Goal: Task Accomplishment & Management: Complete application form

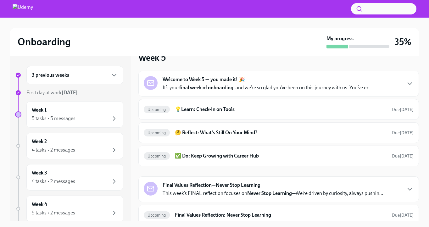
scroll to position [19, 0]
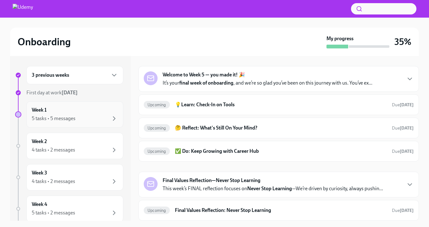
click at [83, 120] on div "5 tasks • 5 messages" at bounding box center [75, 119] width 86 height 8
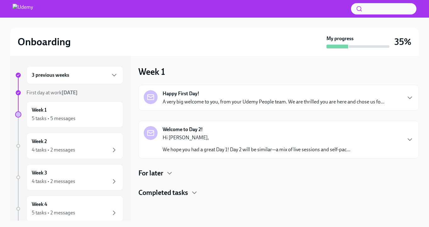
scroll to position [1, 0]
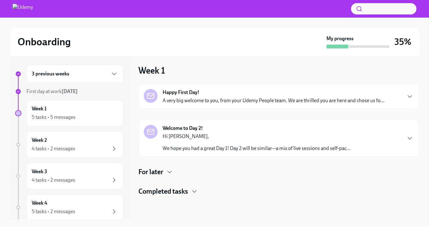
click at [210, 145] on p "We hope you had a great Day 1! Day 2 will be similar—a mix of live sessions and…" at bounding box center [256, 148] width 188 height 7
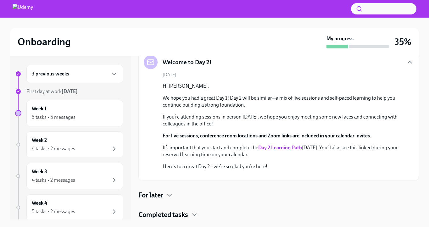
scroll to position [171, 0]
click at [161, 194] on h4 "For later" at bounding box center [150, 194] width 25 height 9
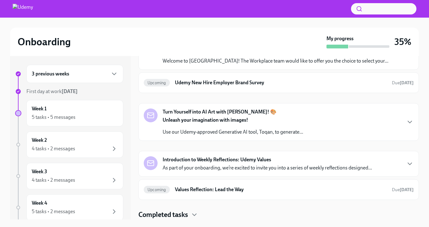
scroll to position [264, 0]
click at [200, 44] on strong "It's Time....For Some Swag!" at bounding box center [192, 40] width 61 height 7
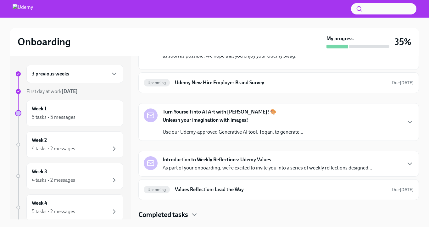
scroll to position [388, 0]
drag, startPoint x: 264, startPoint y: 148, endPoint x: 297, endPoint y: 146, distance: 33.1
click at [297, 5] on p "Your unique Gift Card Code to use on checkout: MEBTNUGDDT" at bounding box center [282, 1] width 241 height 7
copy p "MEBTNUGDDT"
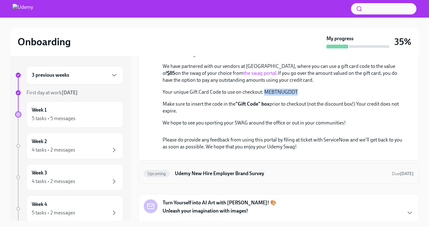
scroll to position [269, 0]
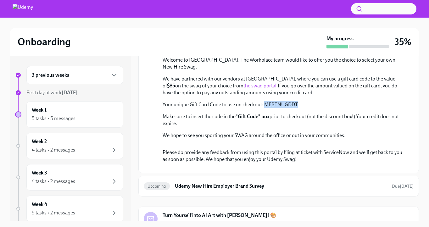
click at [410, 20] on icon "button" at bounding box center [410, 19] width 4 height 2
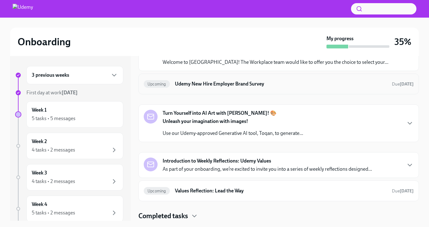
click at [297, 87] on h6 "Udemy New Hire Employer Brand Survey" at bounding box center [281, 83] width 212 height 7
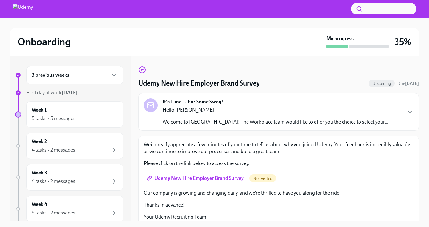
scroll to position [5, 0]
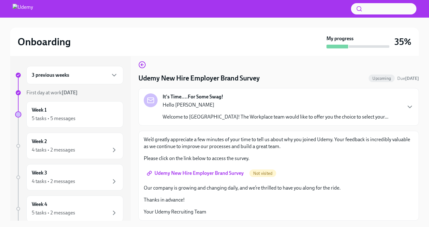
click at [223, 172] on span "Udemy New Hire Employer Brand Survey" at bounding box center [196, 173] width 96 height 6
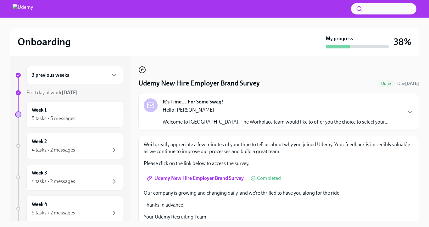
click at [143, 72] on icon "button" at bounding box center [142, 70] width 8 height 8
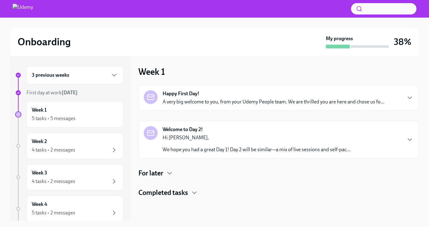
scroll to position [1, 0]
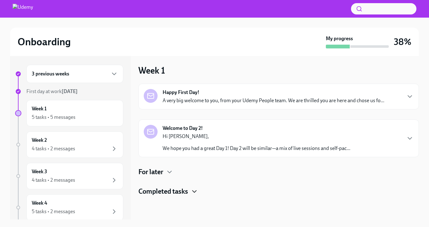
click at [194, 191] on icon "button" at bounding box center [194, 192] width 8 height 8
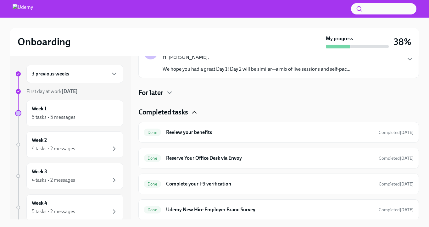
scroll to position [80, 0]
click at [197, 115] on icon "button" at bounding box center [194, 112] width 8 height 8
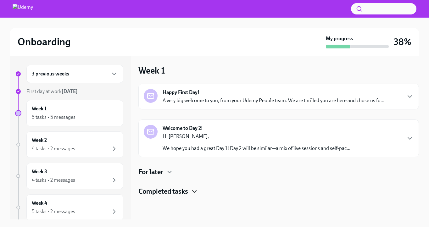
scroll to position [0, 0]
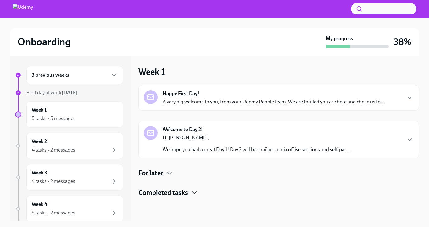
click at [222, 97] on div "Happy First Day! A very big welcome to you, from your Udemy People team. We are…" at bounding box center [273, 97] width 222 height 15
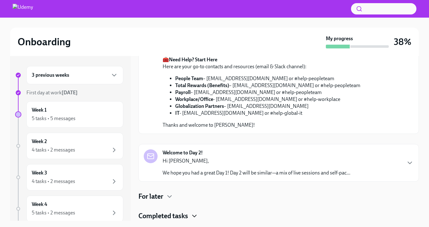
scroll to position [324, 0]
click at [222, 159] on p "Hi [PERSON_NAME]," at bounding box center [256, 160] width 188 height 7
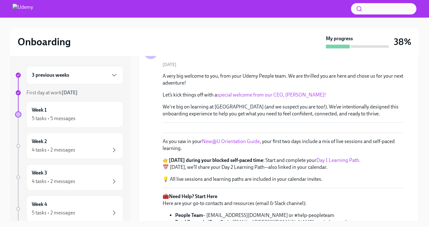
scroll to position [0, 0]
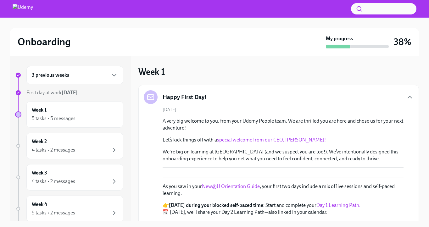
click at [290, 96] on div "Happy First Day!" at bounding box center [279, 97] width 270 height 14
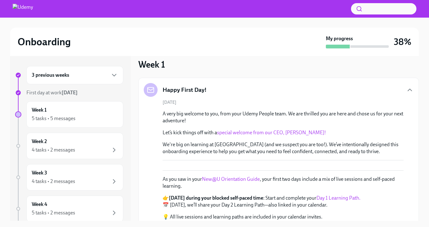
scroll to position [10, 0]
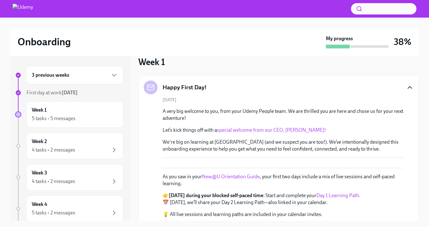
click at [410, 88] on icon "button" at bounding box center [410, 88] width 8 height 8
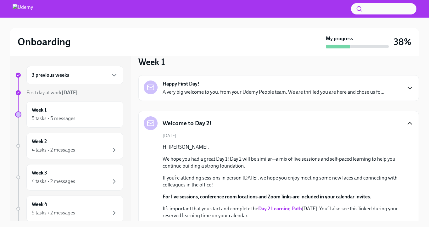
click at [408, 124] on icon "button" at bounding box center [410, 123] width 8 height 8
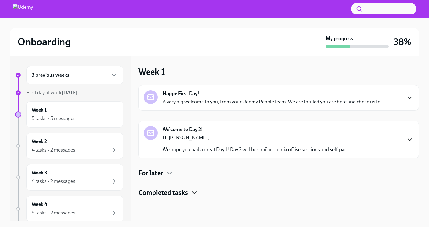
scroll to position [1, 0]
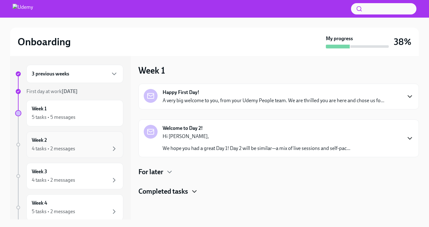
click at [83, 149] on div "4 tasks • 2 messages" at bounding box center [75, 149] width 86 height 8
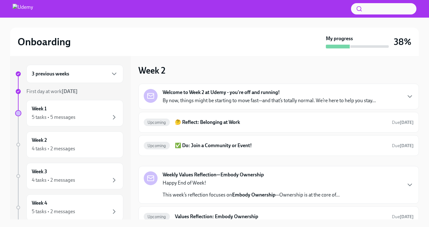
click at [340, 100] on p "By now, things might be starting to move fast—and that’s totally normal. We’re …" at bounding box center [268, 100] width 213 height 7
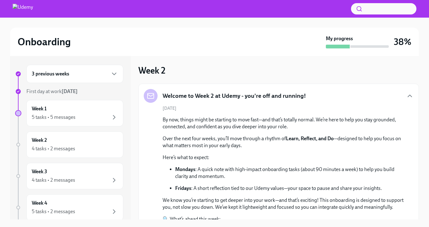
click at [340, 100] on div "Welcome to Week 2 at Udemy - you're off and running!" at bounding box center [279, 96] width 270 height 14
click at [72, 120] on div "5 tasks • 5 messages" at bounding box center [54, 117] width 44 height 7
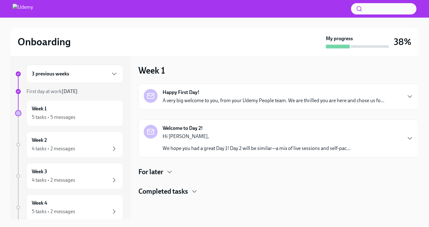
click at [164, 175] on div "For later" at bounding box center [278, 171] width 280 height 9
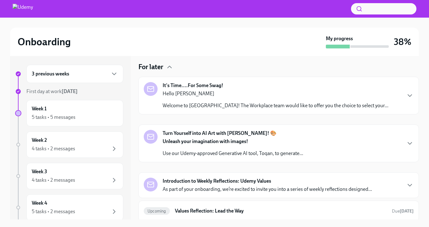
scroll to position [126, 0]
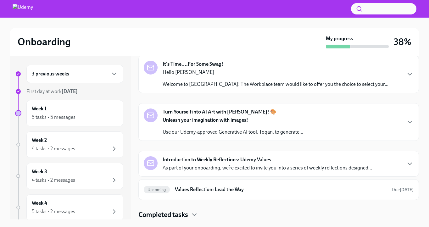
click at [244, 118] on strong "Unleash your imagination with images!" at bounding box center [204, 120] width 85 height 6
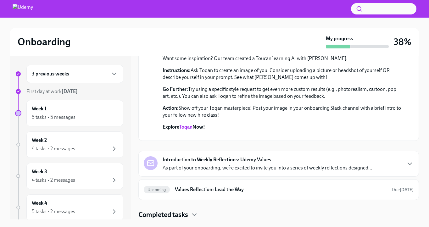
scroll to position [234, 0]
click at [185, 124] on link "Toqan" at bounding box center [186, 127] width 14 height 6
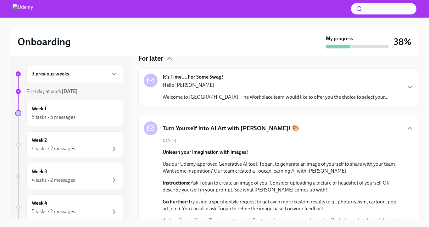
scroll to position [85, 0]
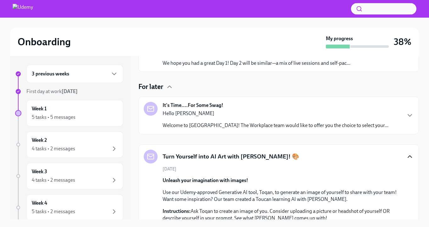
click at [408, 156] on icon "button" at bounding box center [410, 157] width 8 height 8
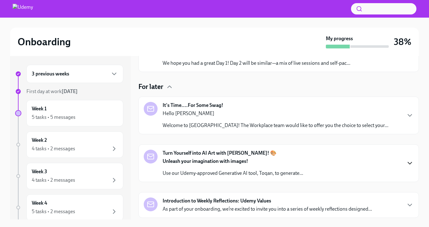
click at [353, 100] on div "It's Time....For Some Swag! Hello [PERSON_NAME] Welcome to [GEOGRAPHIC_DATA]! T…" at bounding box center [278, 115] width 280 height 38
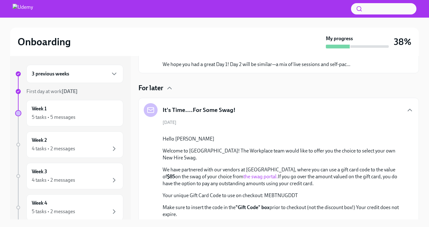
scroll to position [69, 0]
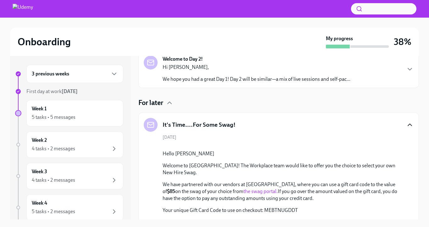
click at [407, 123] on icon "button" at bounding box center [410, 125] width 8 height 8
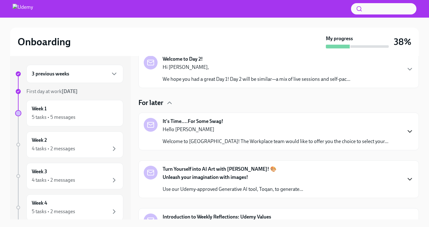
scroll to position [126, 0]
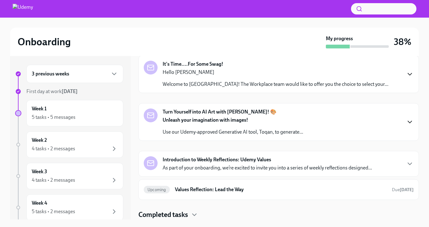
click at [317, 167] on p "As part of your onboarding, we’re excited to invite you into a series of weekly…" at bounding box center [266, 167] width 209 height 7
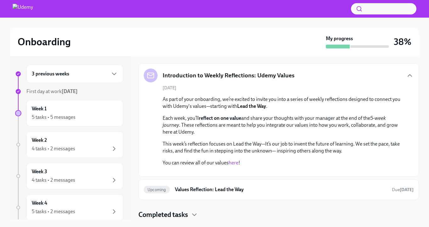
scroll to position [241, 0]
